Goal: Navigation & Orientation: Find specific page/section

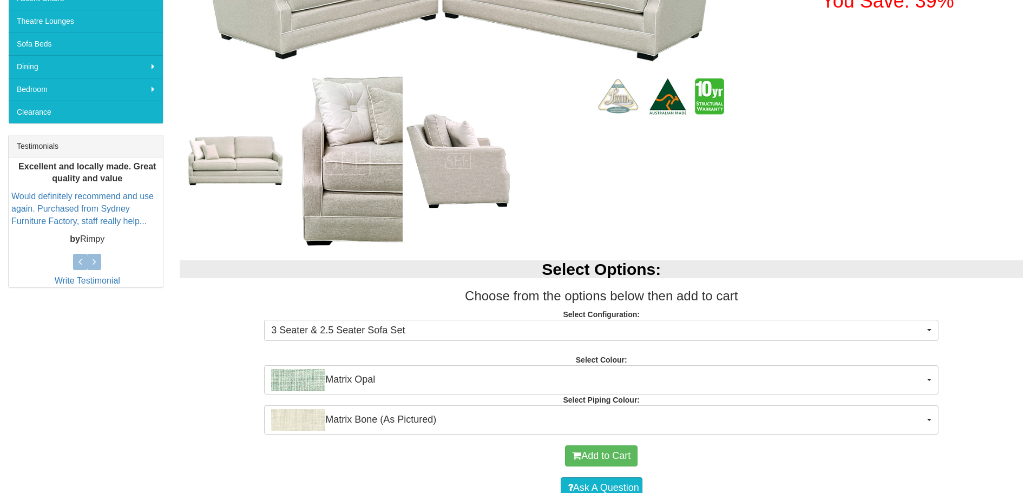
scroll to position [379, 0]
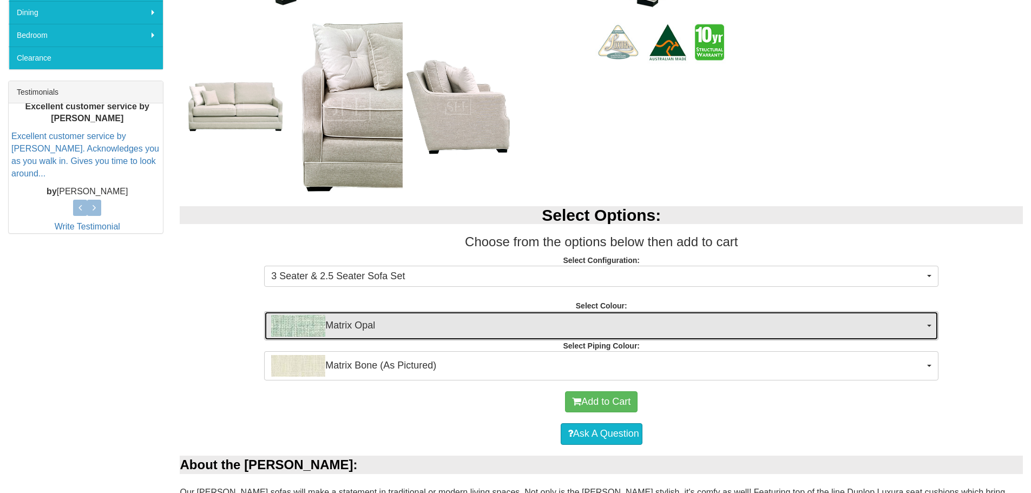
click at [927, 325] on span "button" at bounding box center [929, 326] width 4 height 2
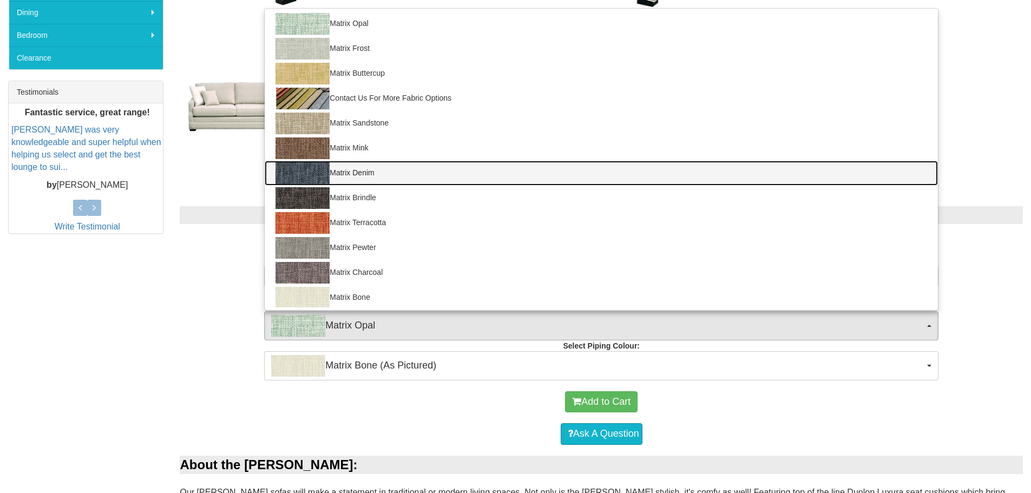
click at [344, 173] on link "Matrix Denim" at bounding box center [601, 173] width 673 height 25
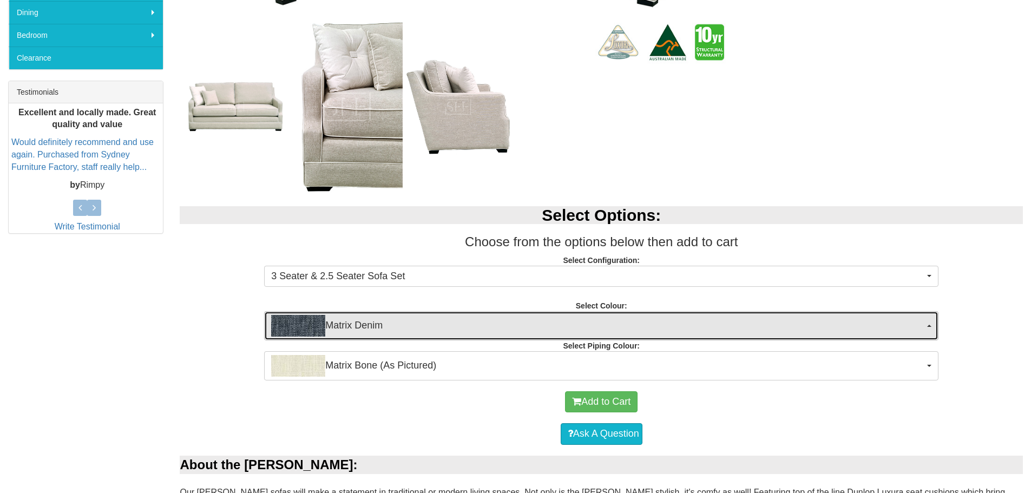
click at [922, 318] on span "Matrix Denim" at bounding box center [597, 326] width 653 height 22
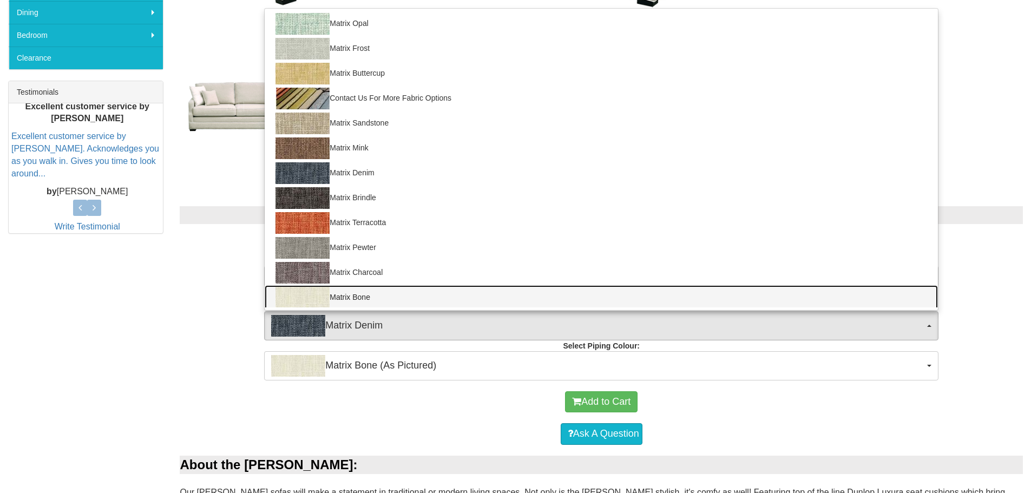
click at [400, 291] on link "Matrix Bone" at bounding box center [601, 297] width 673 height 25
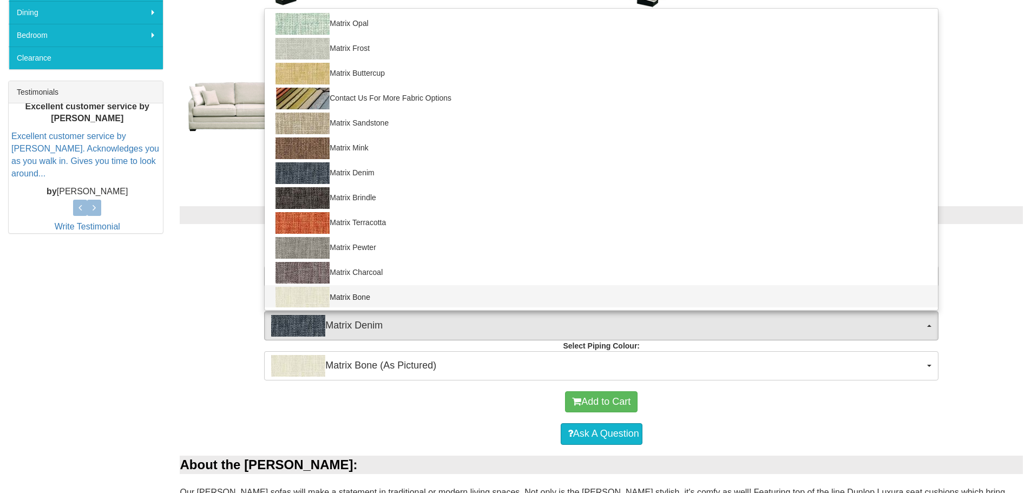
select select "885"
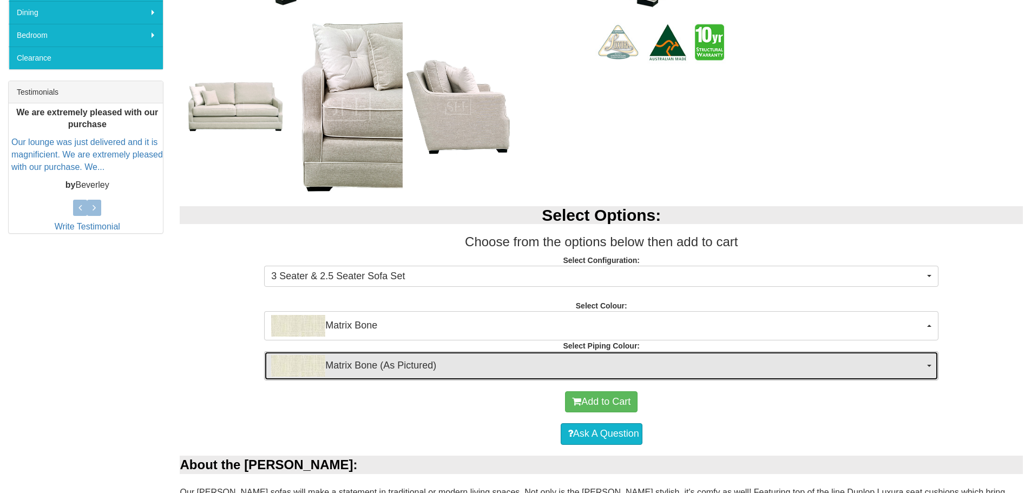
click at [928, 368] on button "Matrix Bone (As Pictured)" at bounding box center [601, 365] width 674 height 29
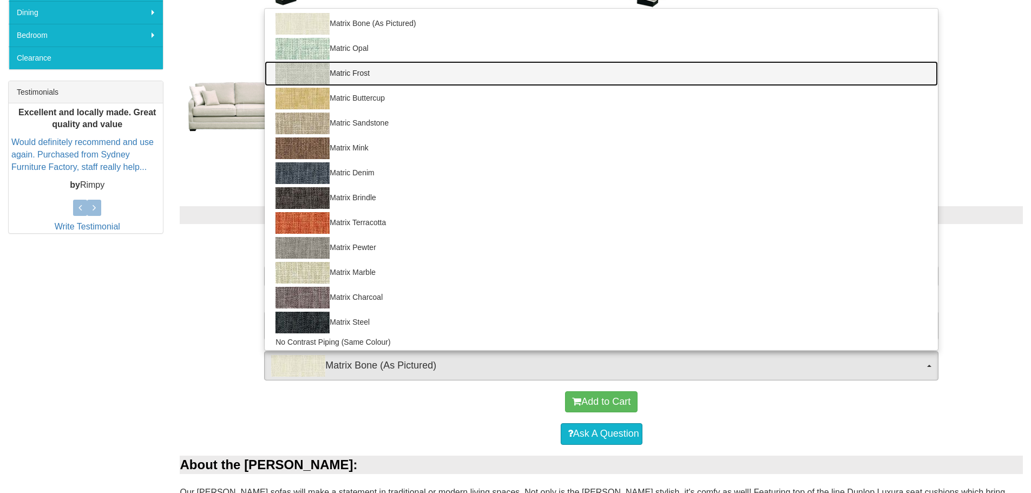
click at [318, 78] on img at bounding box center [302, 74] width 54 height 22
select select "1661"
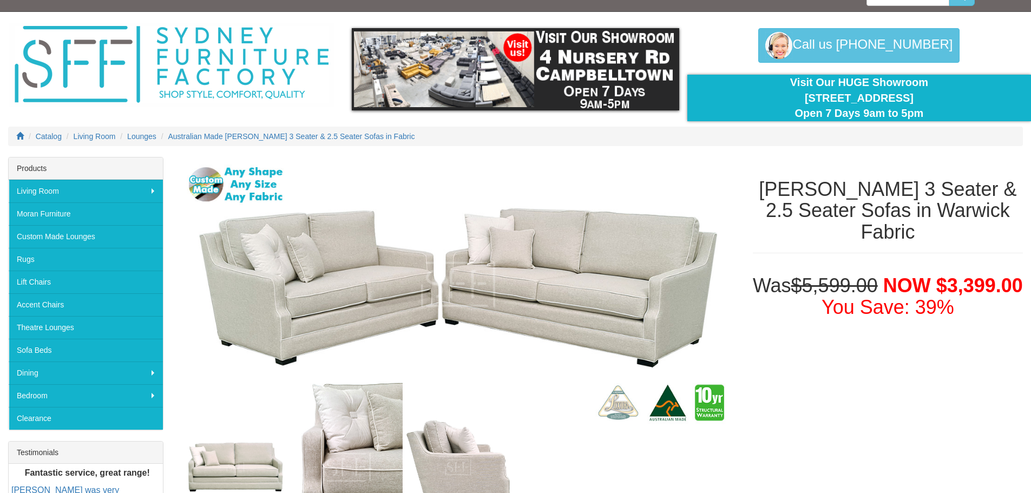
scroll to position [0, 0]
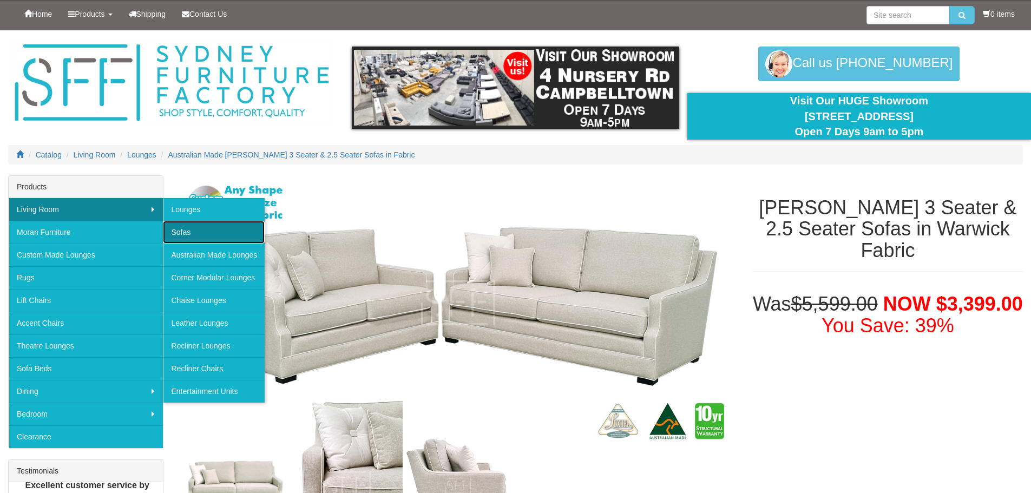
click at [212, 229] on link "Sofas" at bounding box center [214, 232] width 102 height 23
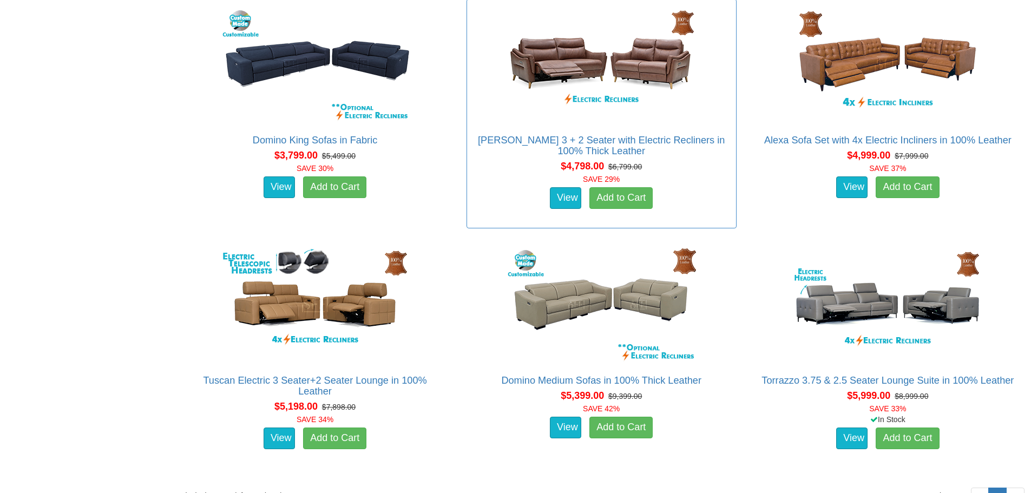
scroll to position [2868, 0]
